Goal: Task Accomplishment & Management: Use online tool/utility

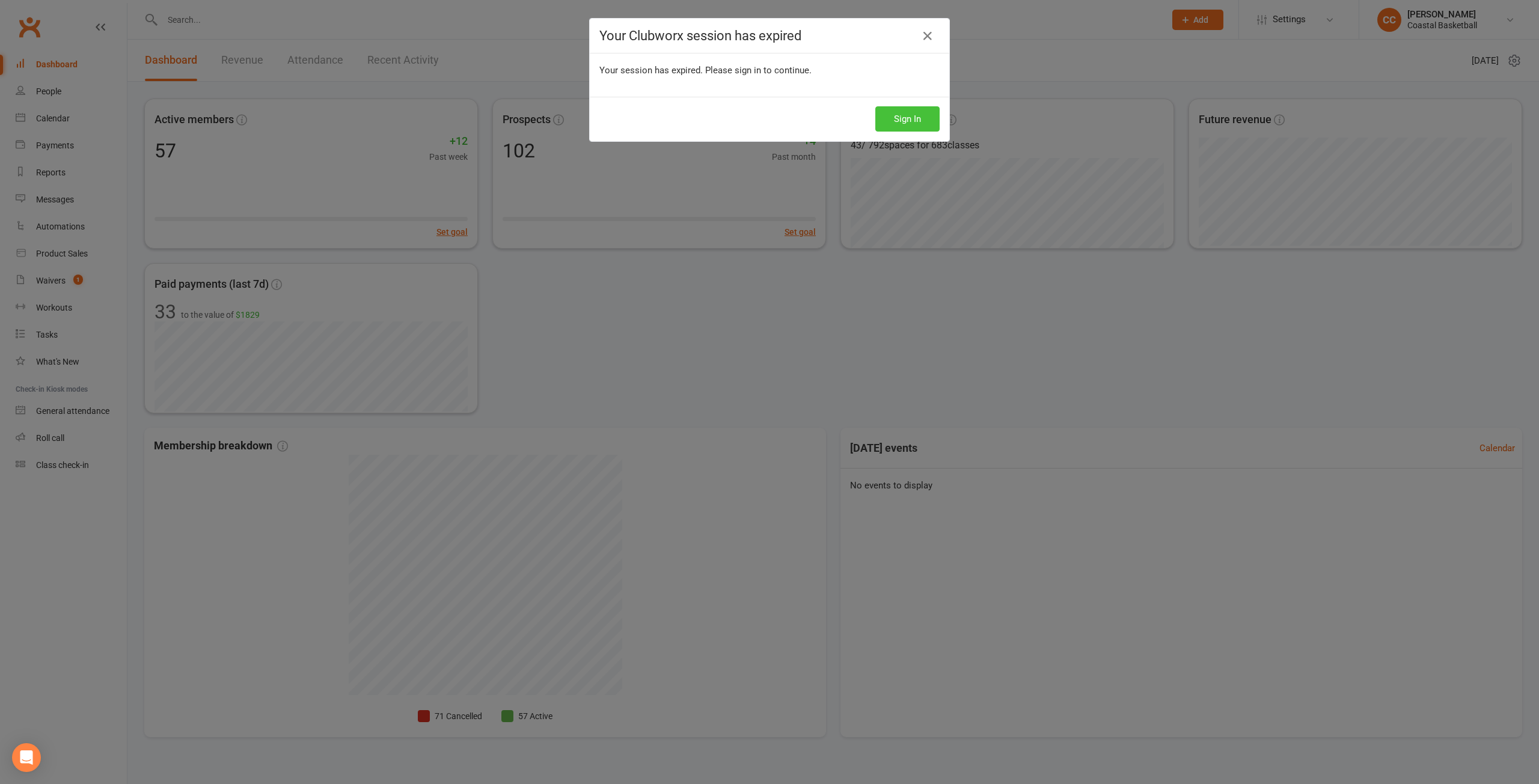
click at [901, 122] on button "Sign In" at bounding box center [907, 119] width 64 height 25
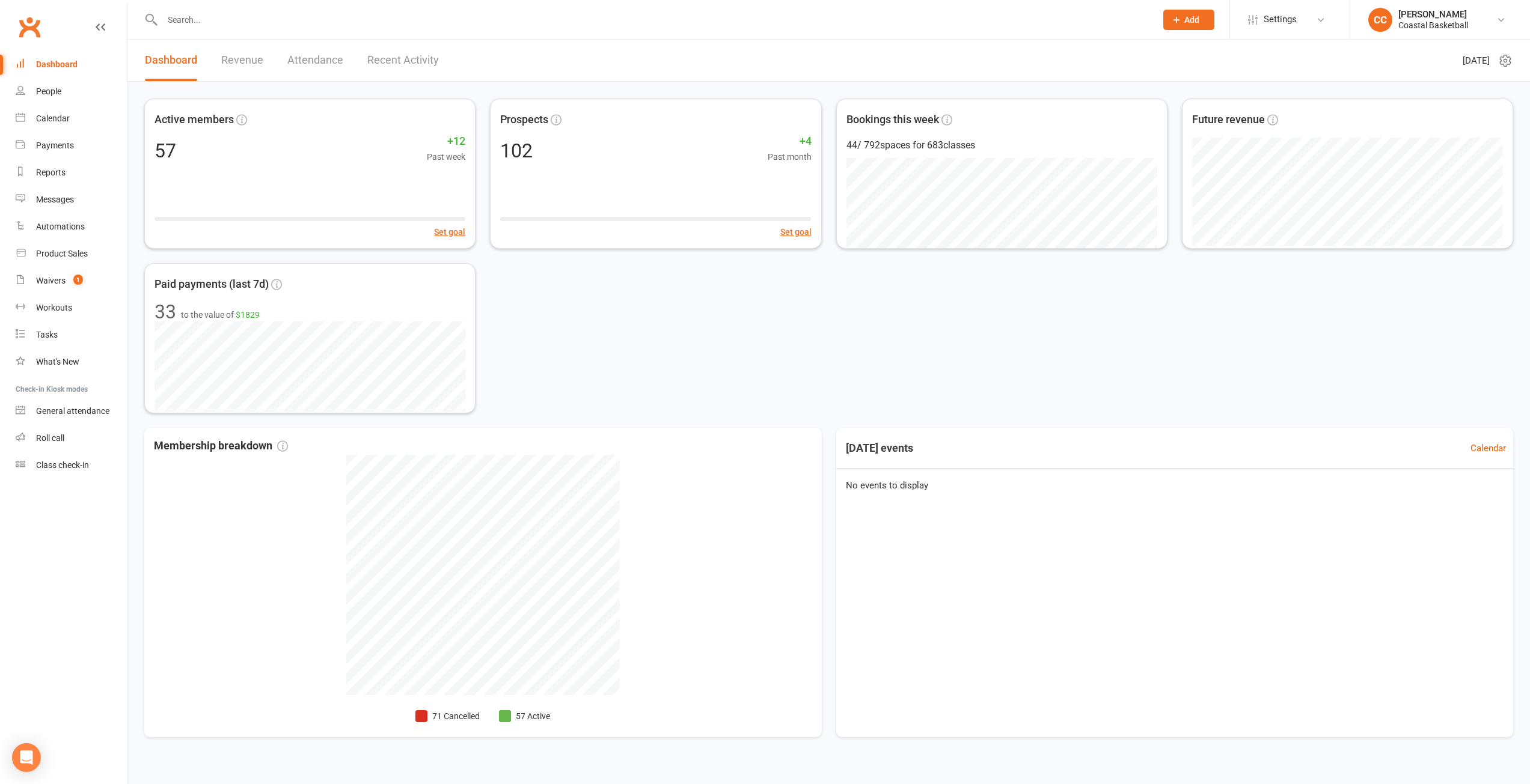
click at [1004, 337] on div "Active members 57 +12 Past week Set goal Prospects 102 +4 Past month Set goal B…" at bounding box center [828, 255] width 1369 height 315
click at [1500, 12] on link "CC [PERSON_NAME] Coastal Basketball" at bounding box center [1440, 20] width 144 height 24
click at [1311, 16] on link "Settings" at bounding box center [1290, 19] width 83 height 27
click at [1286, 359] on link "Clubworx API" at bounding box center [1290, 364] width 120 height 28
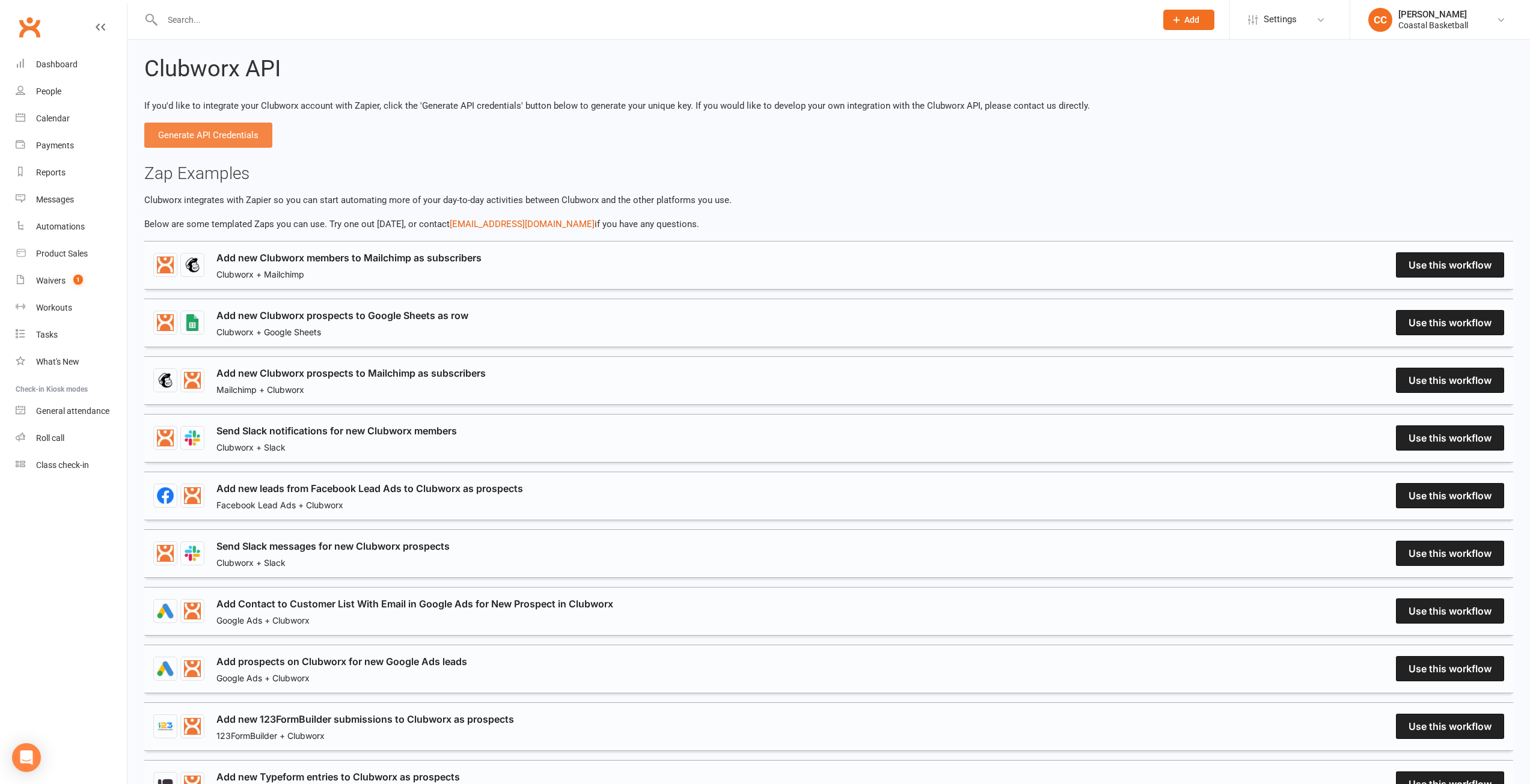
click at [219, 134] on button "Generate API Credentials" at bounding box center [208, 135] width 128 height 25
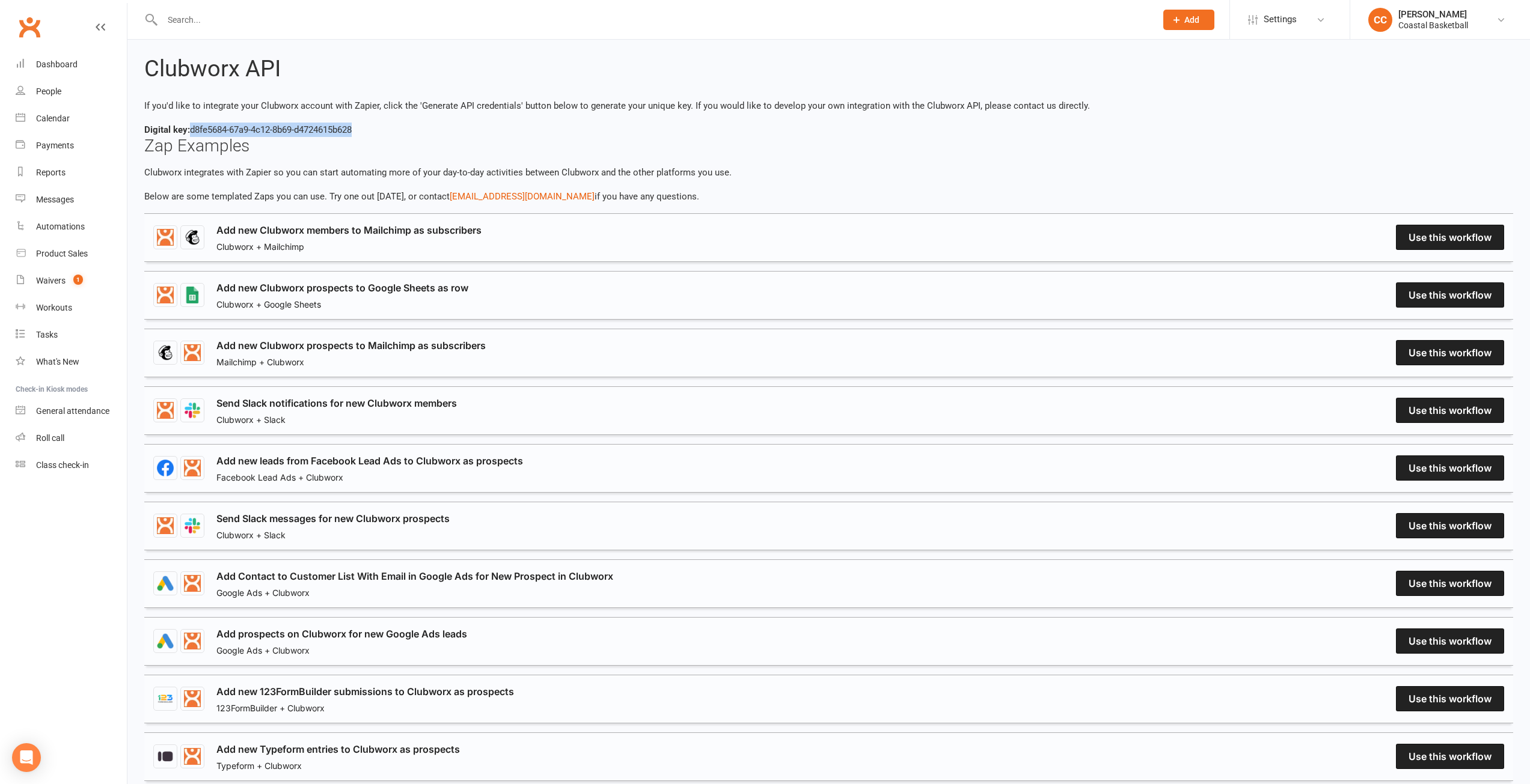
drag, startPoint x: 364, startPoint y: 129, endPoint x: 193, endPoint y: 123, distance: 171.1
click at [193, 123] on div "Digital key: d8fe5684-67a9-4c12-8b69-d4724615b628" at bounding box center [828, 129] width 1369 height 14
copy div "d8fe5684-67a9-4c12-8b69-d4724615b628"
click at [47, 56] on link "Dashboard" at bounding box center [71, 64] width 111 height 27
